Goal: Information Seeking & Learning: Understand process/instructions

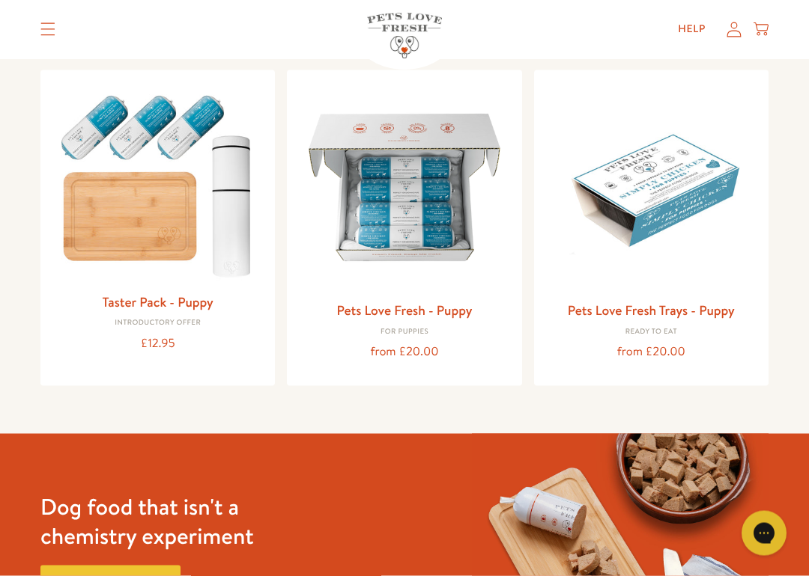
scroll to position [159, 0]
click at [418, 194] on img at bounding box center [404, 187] width 210 height 210
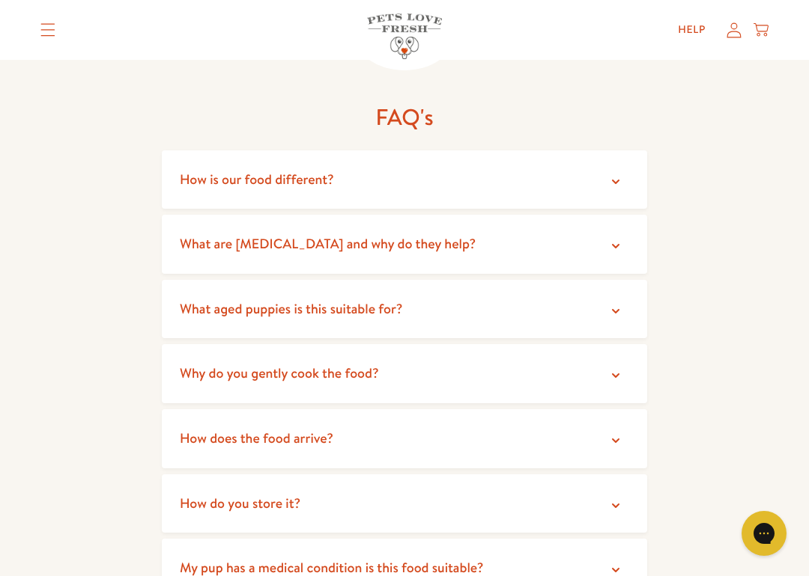
scroll to position [2067, 0]
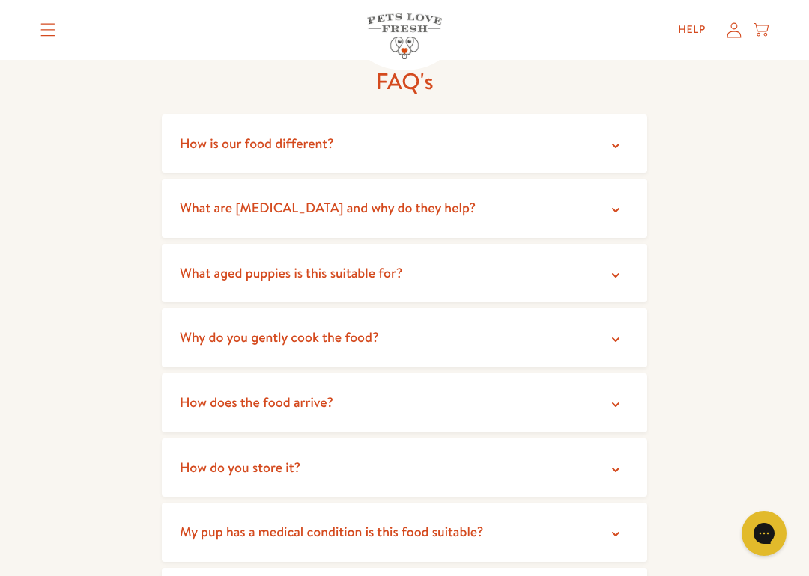
click at [613, 268] on icon at bounding box center [615, 275] width 15 height 15
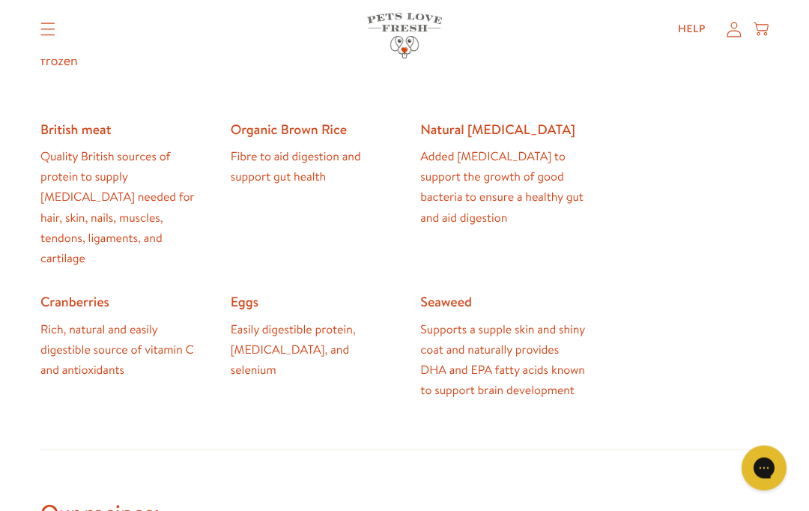
scroll to position [1094, 0]
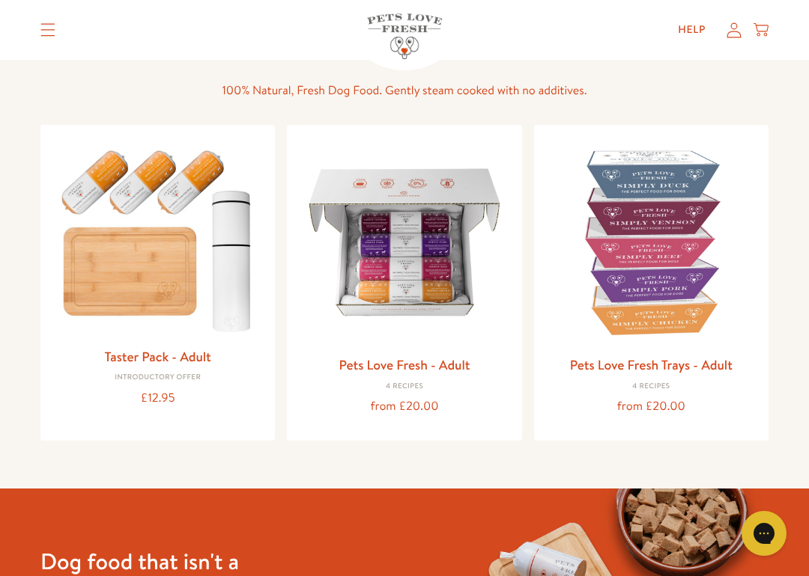
scroll to position [135, 0]
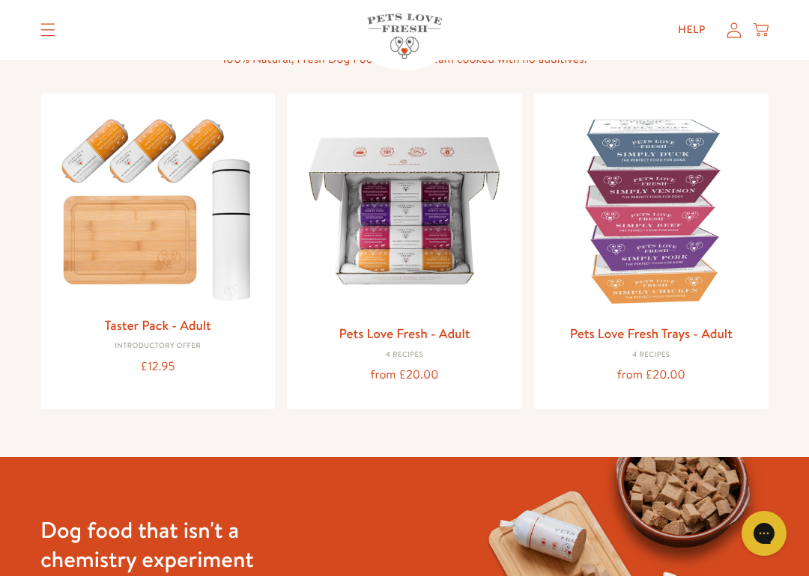
click at [112, 252] on img at bounding box center [157, 207] width 210 height 202
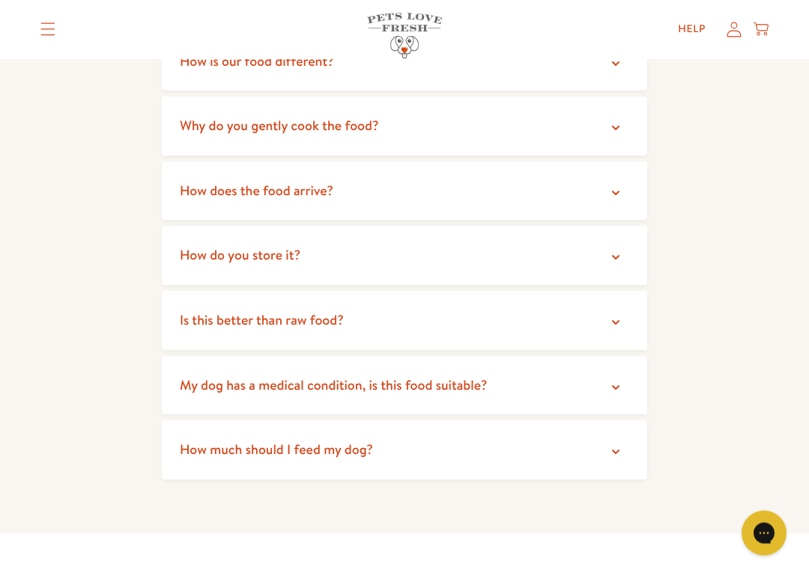
scroll to position [2727, 0]
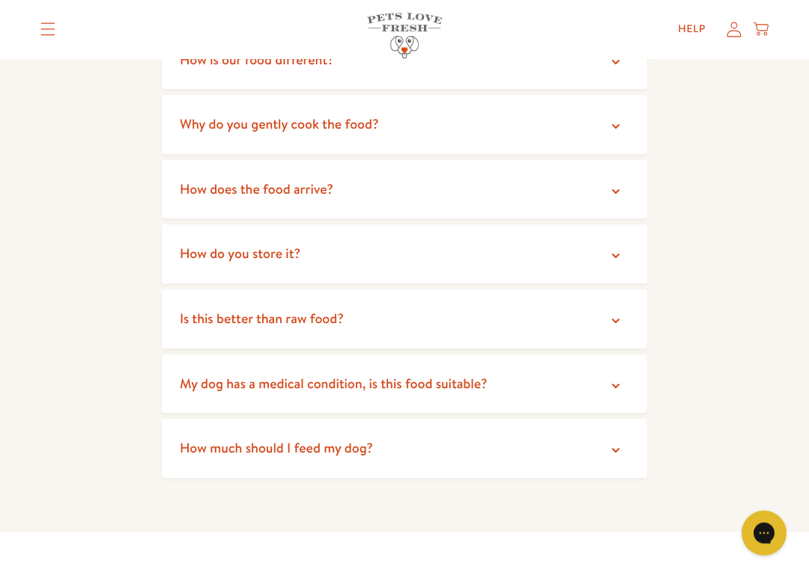
click at [597, 420] on summary "How much should I feed my dog?" at bounding box center [404, 449] width 485 height 59
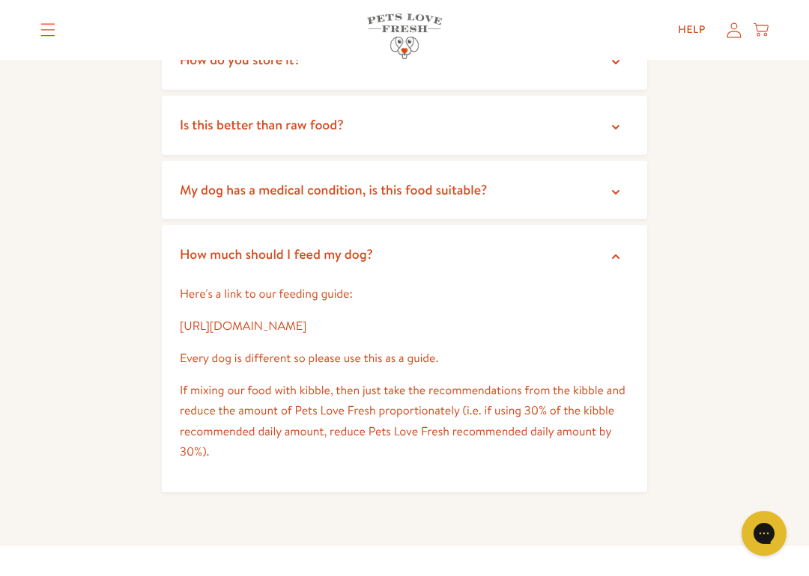
scroll to position [2923, 0]
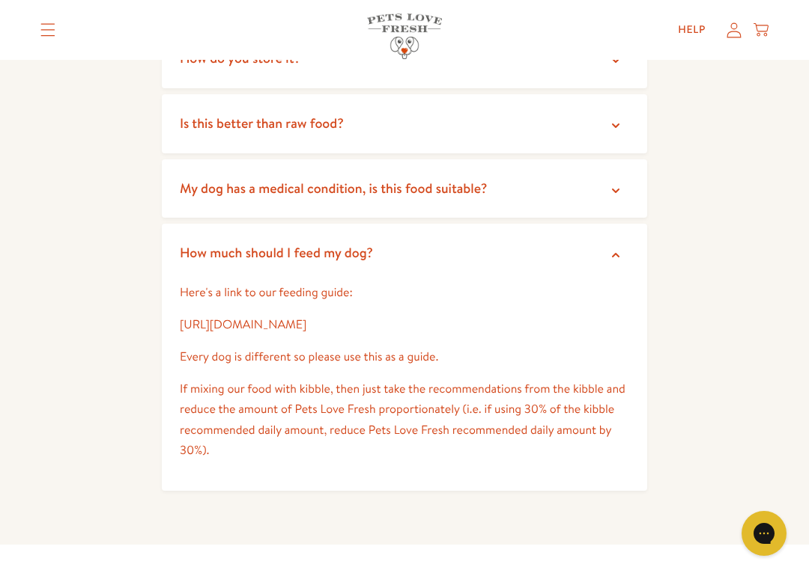
click at [306, 317] on link "https://petslovefresh.com/pages/feeding-guide" at bounding box center [243, 325] width 127 height 16
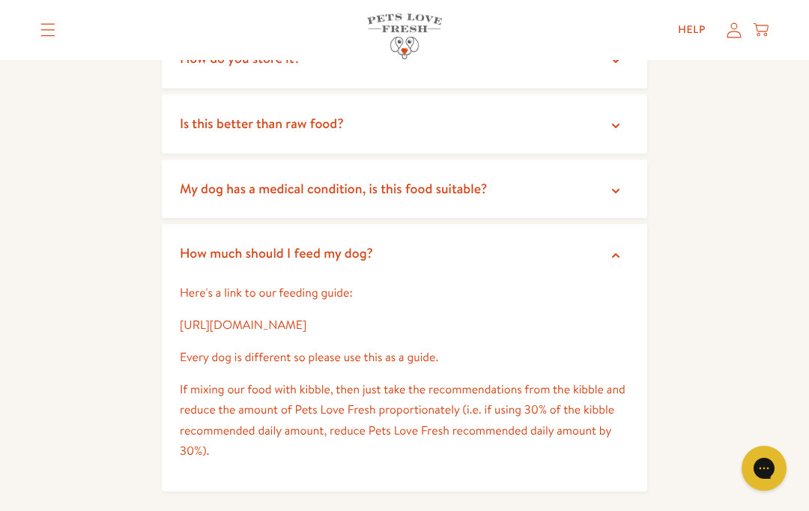
scroll to position [2923, 0]
click at [306, 317] on link "https://petslovefresh.com/pages/feeding-guide" at bounding box center [243, 325] width 127 height 16
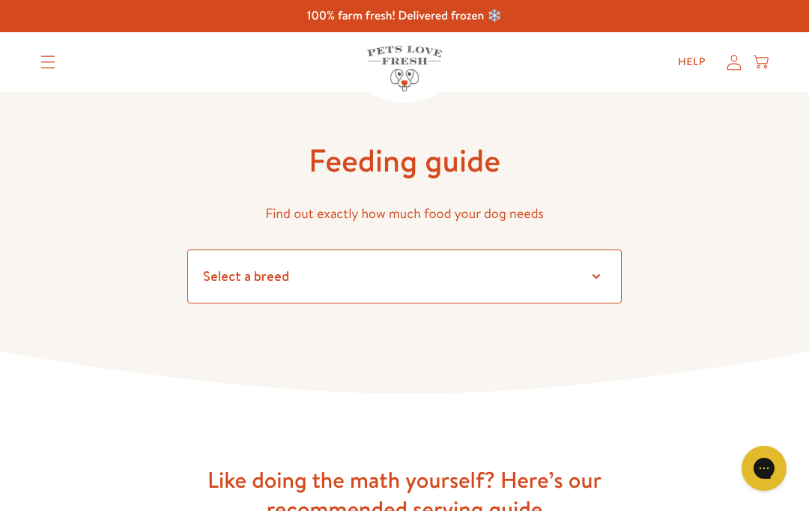
click at [591, 281] on select "Select a breed Affenpinscher Afghan hound Airedale terrier Akita Alaskan Malamu…" at bounding box center [404, 276] width 434 height 54
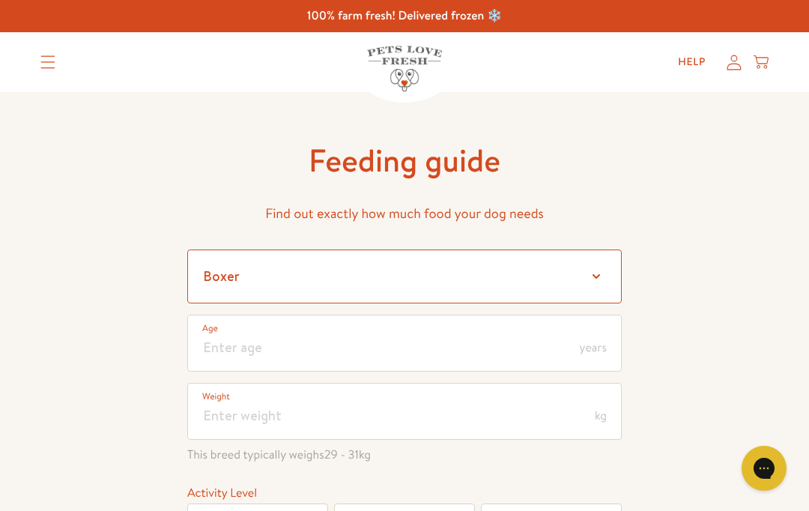
click at [597, 273] on select "Select a breed Affenpinscher Afghan hound Airedale terrier Akita Alaskan Malamu…" at bounding box center [404, 276] width 434 height 54
select select "30"
click at [593, 348] on span "years" at bounding box center [592, 347] width 27 height 12
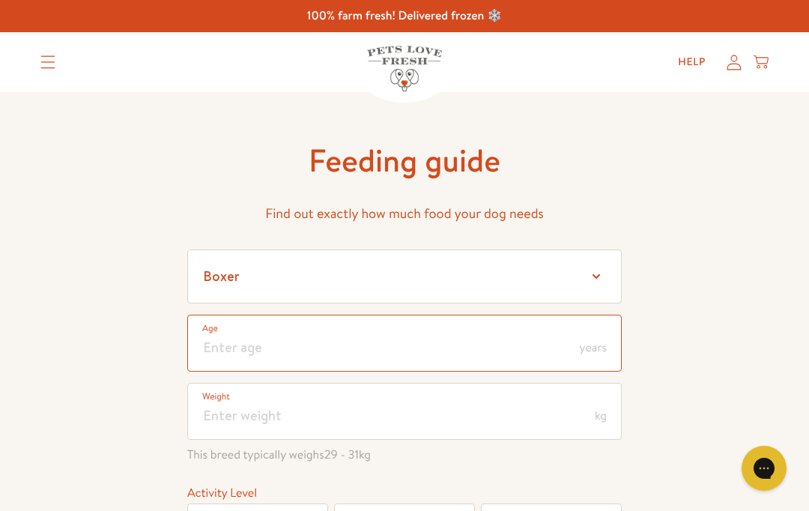
click at [228, 330] on input "number" at bounding box center [404, 342] width 434 height 57
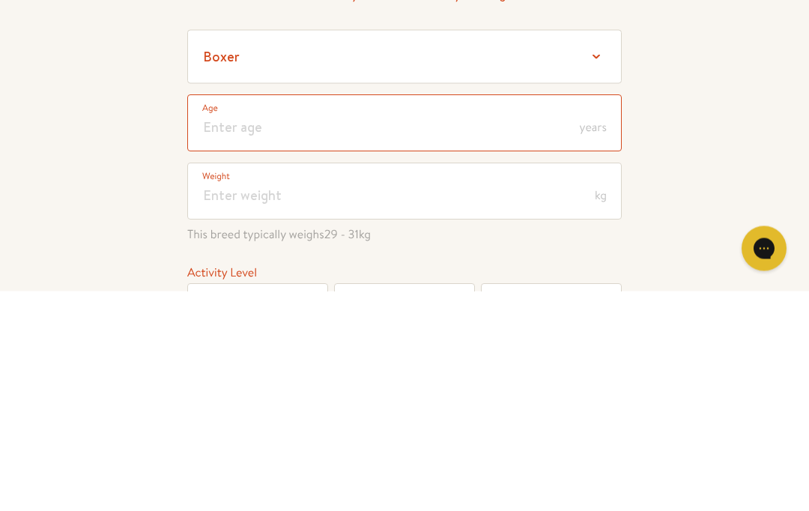
type input "7"
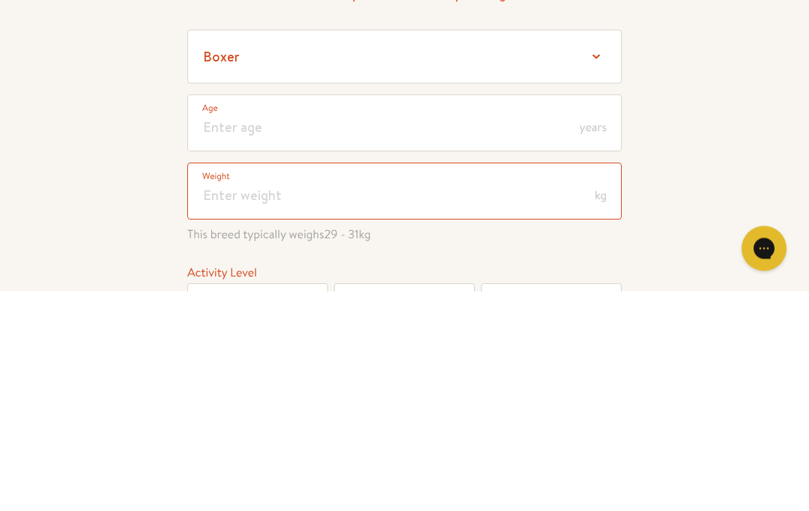
click at [277, 383] on input "number" at bounding box center [404, 411] width 434 height 57
type input "6"
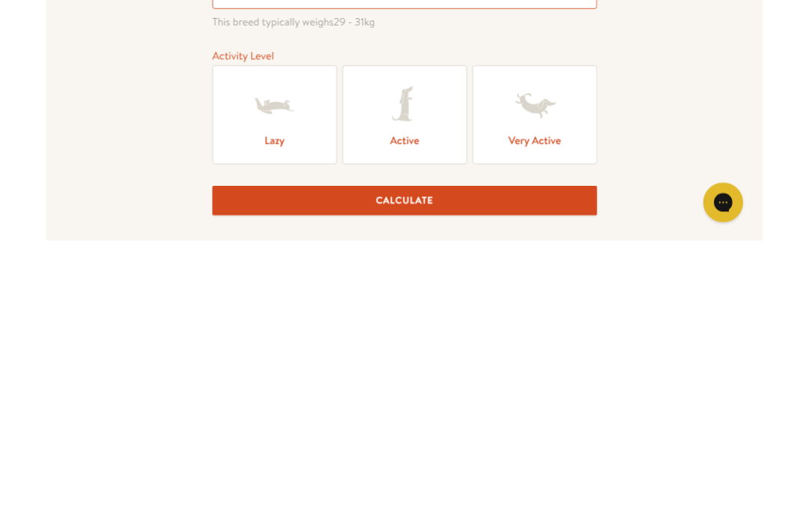
scroll to position [144, 0]
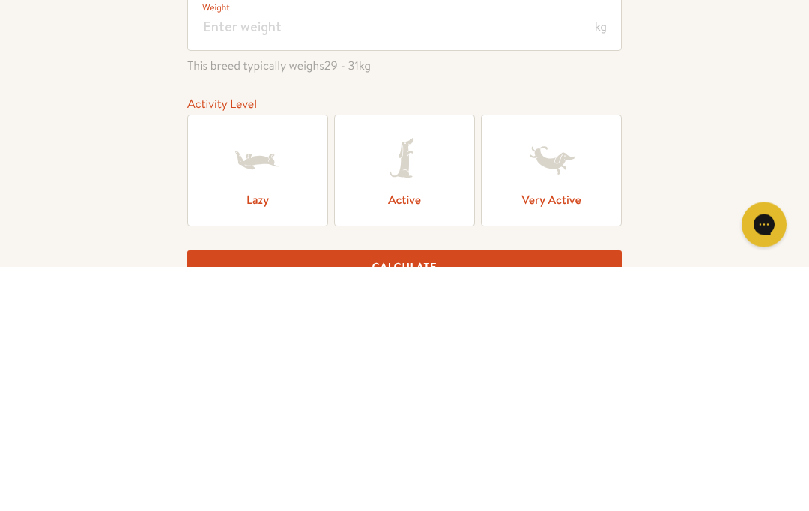
click at [420, 374] on icon at bounding box center [404, 404] width 60 height 60
click at [0, 0] on input "Active" at bounding box center [0, 0] width 0 height 0
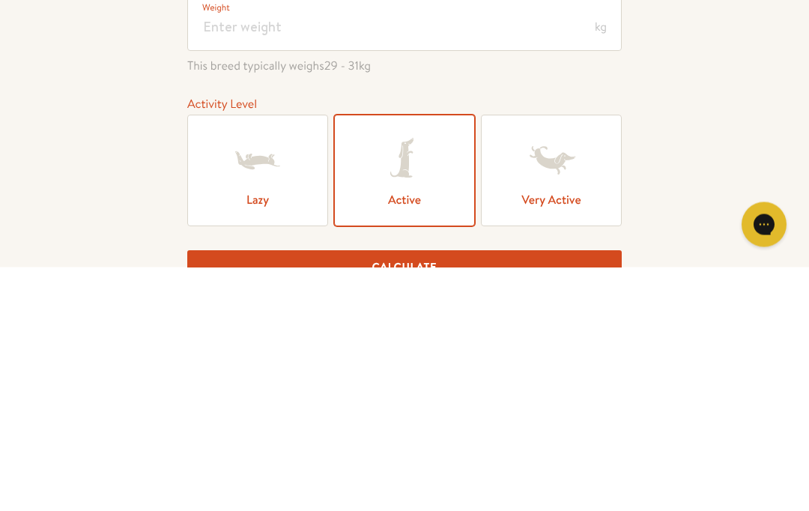
scroll to position [389, 0]
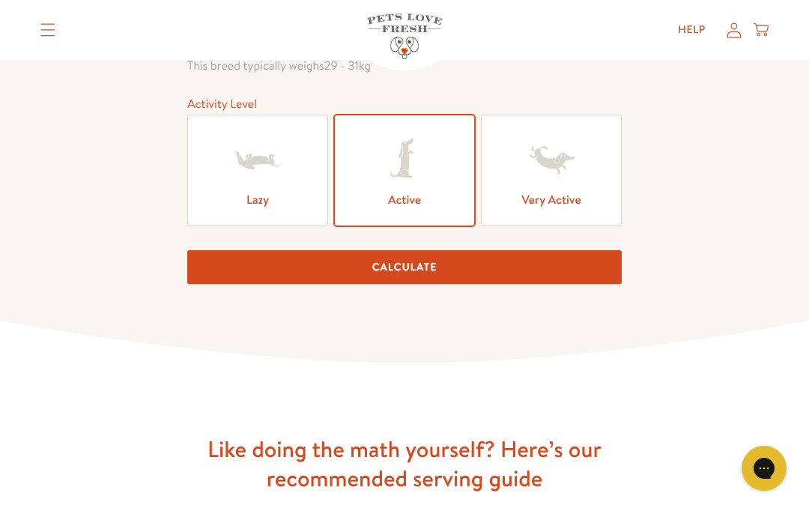
click at [508, 267] on button "Calculate" at bounding box center [404, 267] width 434 height 34
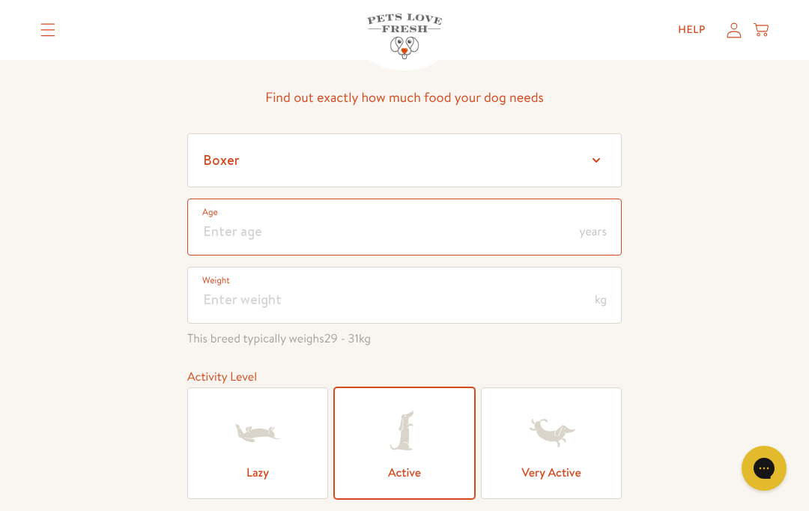
scroll to position [65, 0]
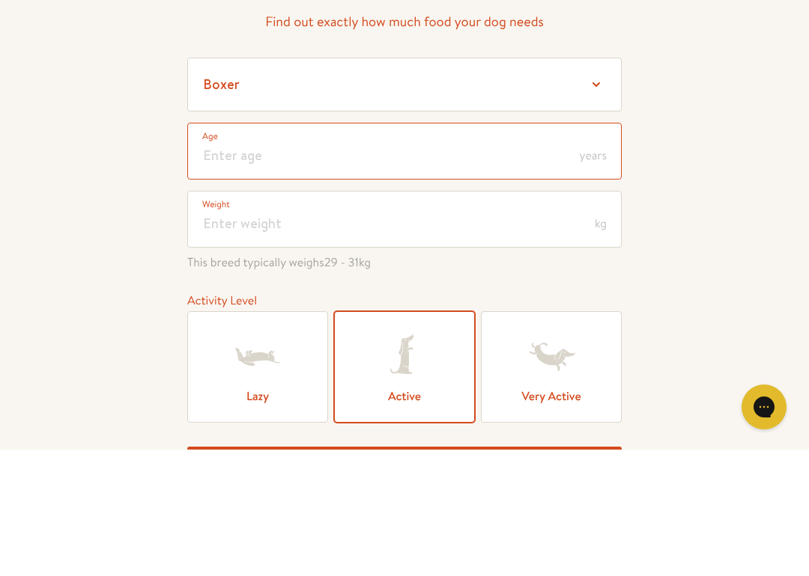
type input "7"
type input "1"
click at [606, 249] on input "number" at bounding box center [404, 277] width 434 height 57
click at [591, 249] on input "number" at bounding box center [404, 277] width 434 height 57
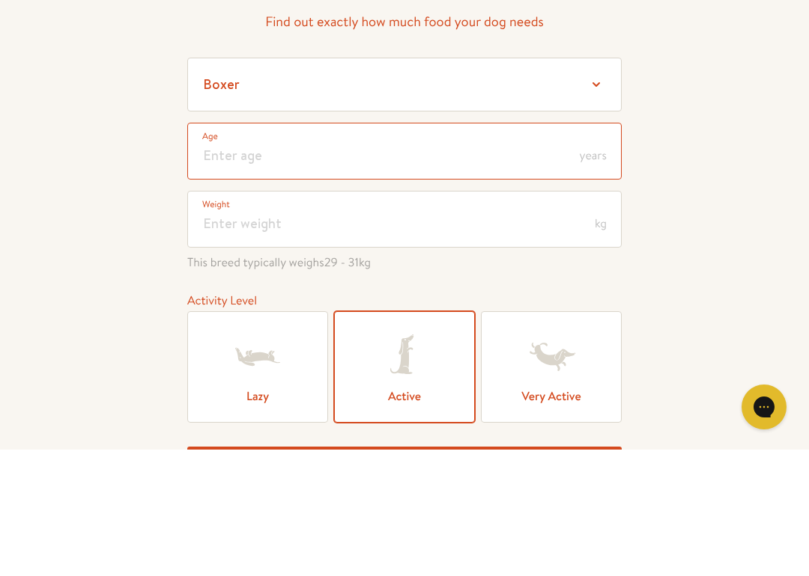
type input "1"
type input "7"
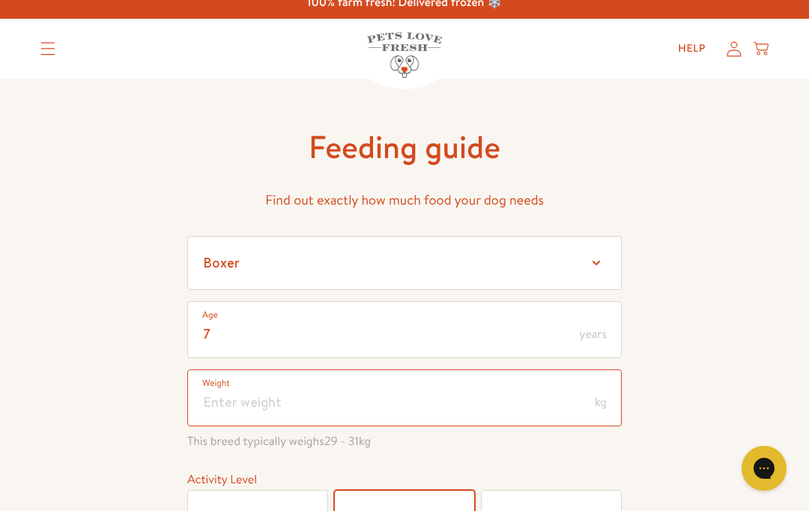
scroll to position [0, 0]
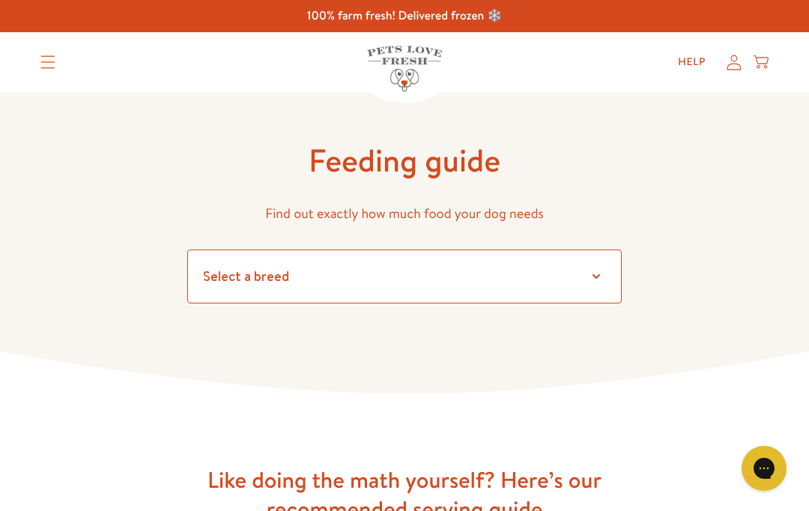
click at [585, 279] on select "Select a breed Affenpinscher Afghan hound Airedale terrier Akita Alaskan Malamu…" at bounding box center [404, 276] width 434 height 54
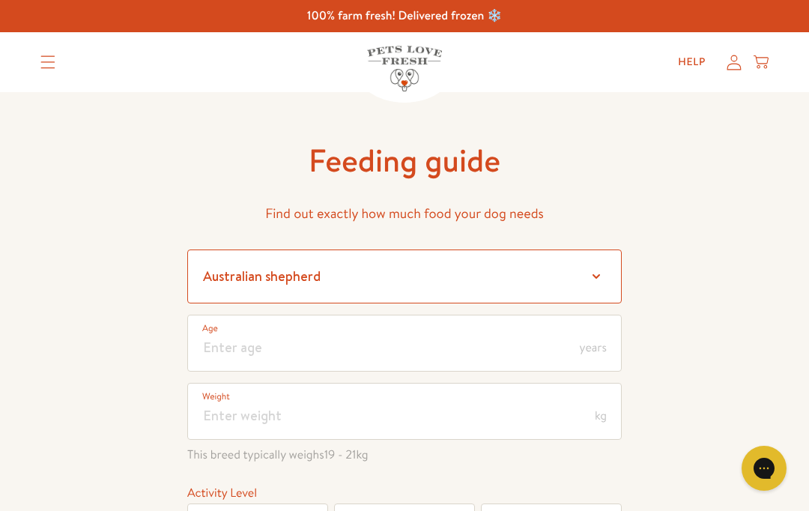
click at [599, 272] on select "Select a breed Affenpinscher Afghan hound Airedale terrier Akita Alaskan Malamu…" at bounding box center [404, 276] width 434 height 54
select select "20"
click at [596, 281] on select "Select a breed Affenpinscher Afghan hound Airedale terrier Akita Alaskan Malamu…" at bounding box center [404, 276] width 434 height 54
